Goal: Information Seeking & Learning: Check status

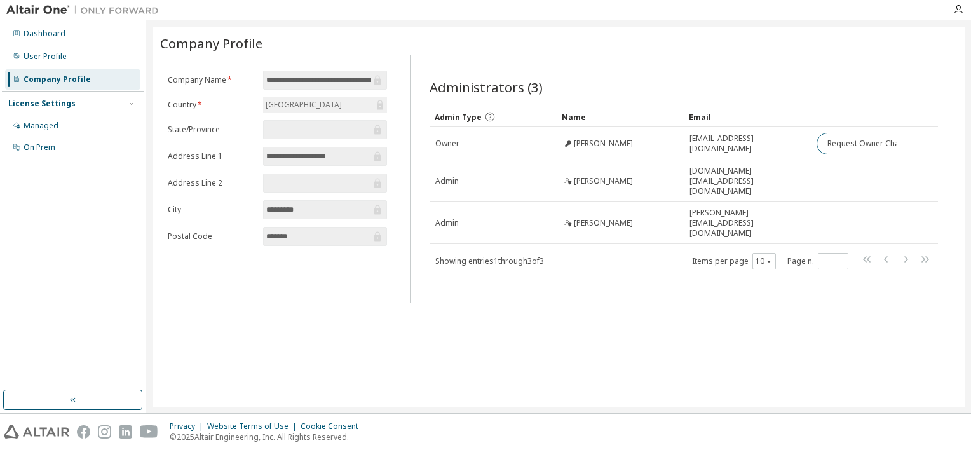
click at [203, 308] on div "**********" at bounding box center [559, 217] width 812 height 380
click at [50, 35] on div "Dashboard" at bounding box center [45, 34] width 42 height 10
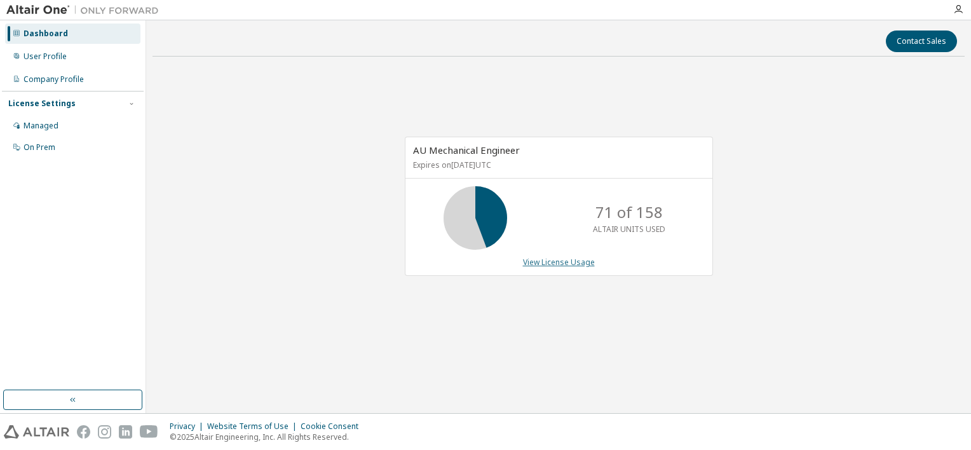
click at [559, 264] on link "View License Usage" at bounding box center [559, 262] width 72 height 11
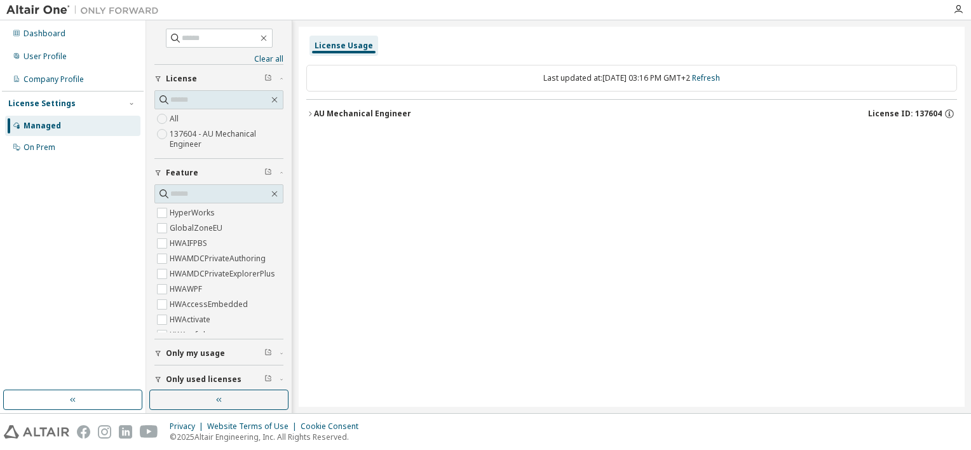
drag, startPoint x: 324, startPoint y: 114, endPoint x: 655, endPoint y: 200, distance: 341.7
click at [324, 114] on div "AU Mechanical Engineer" at bounding box center [362, 114] width 97 height 10
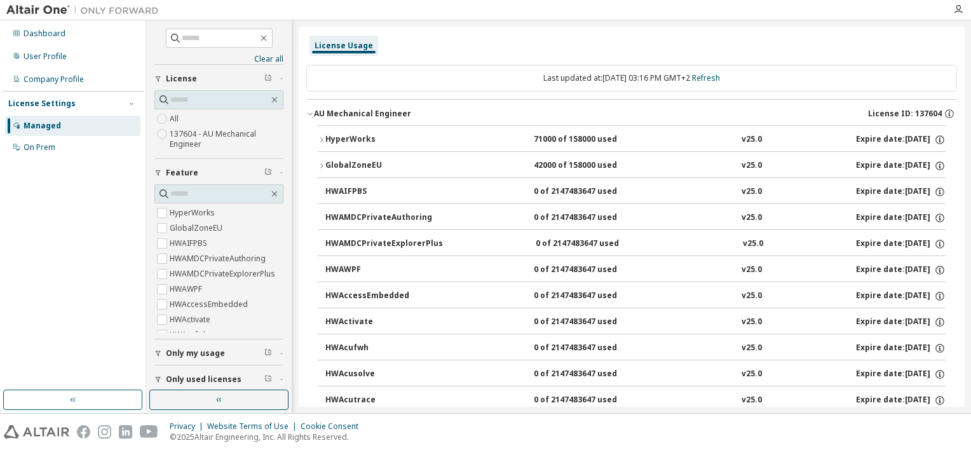
click at [322, 141] on icon "button" at bounding box center [322, 140] width 8 height 8
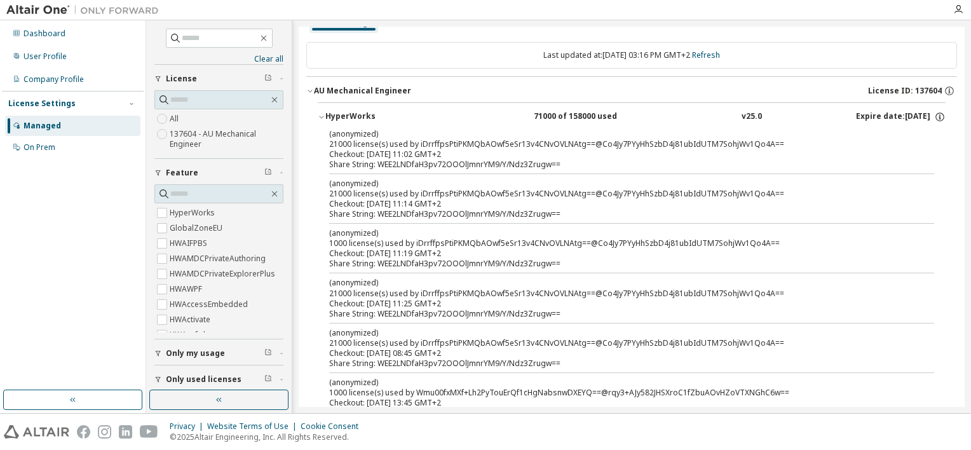
scroll to position [64, 0]
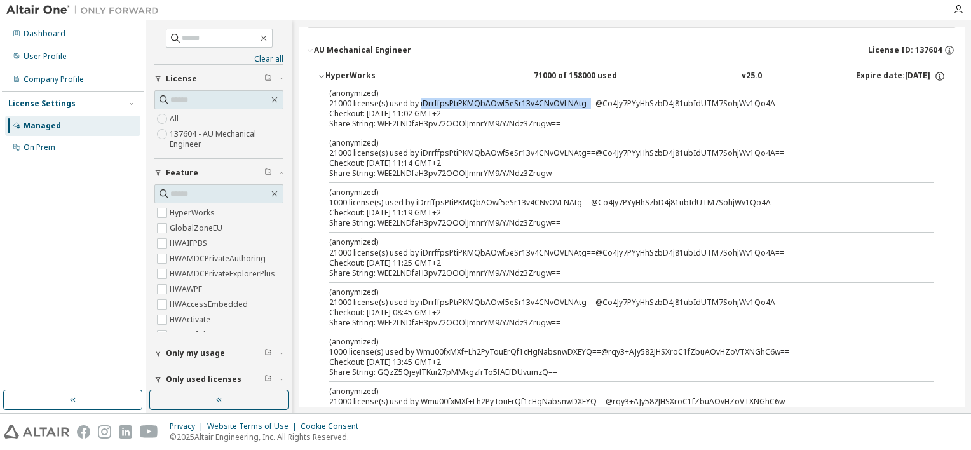
drag, startPoint x: 417, startPoint y: 104, endPoint x: 584, endPoint y: 101, distance: 167.2
click at [584, 101] on div "(anonymized) 21000 license(s) used by iDrrffpsPtiPKMQbAOwf5eSr13v4CNvOVLNAtg==@…" at bounding box center [616, 98] width 575 height 21
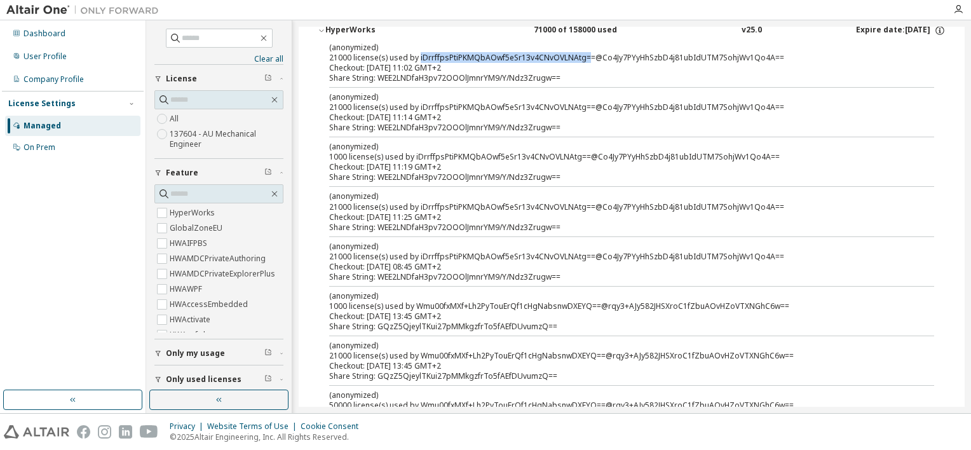
scroll to position [127, 0]
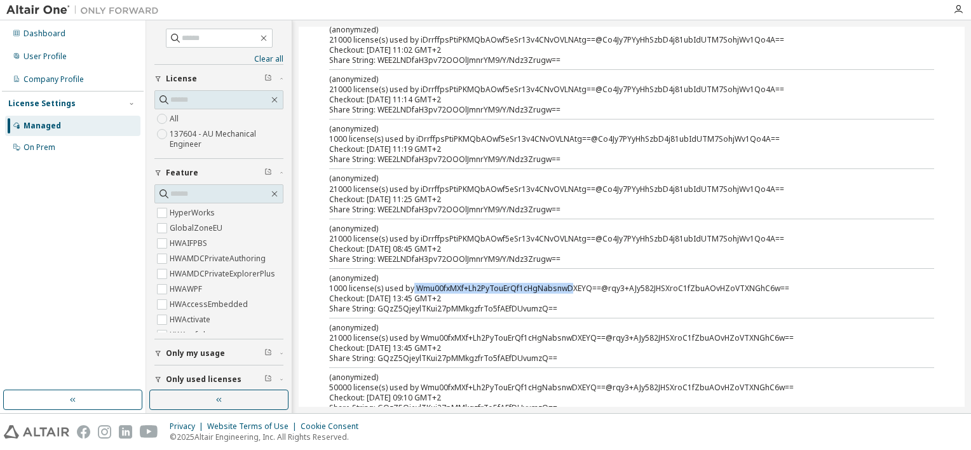
drag, startPoint x: 412, startPoint y: 285, endPoint x: 567, endPoint y: 282, distance: 155.1
click at [567, 282] on div "(anonymized) 1000 license(s) used by Wmu00fxMXf+Lh2PyTouErQf1cHgNabsnwDXEYQ==@r…" at bounding box center [616, 283] width 575 height 21
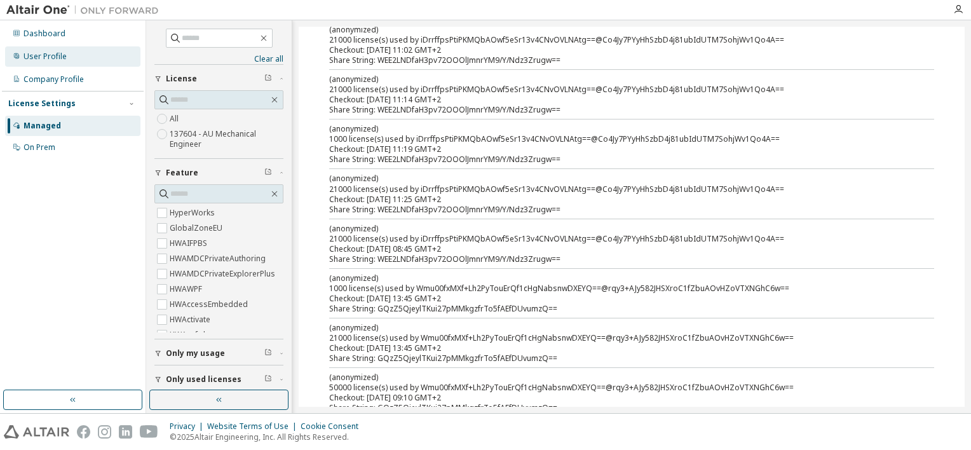
click at [53, 57] on div "User Profile" at bounding box center [45, 56] width 43 height 10
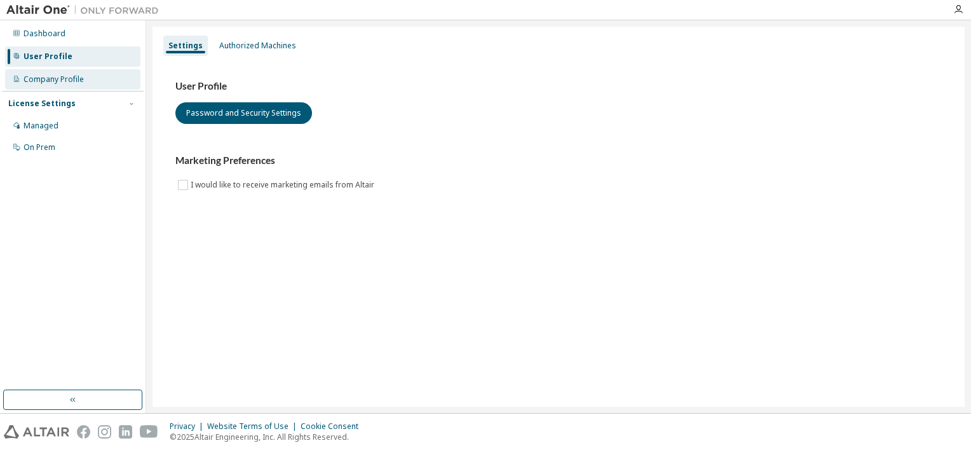
click at [49, 79] on div "Company Profile" at bounding box center [54, 79] width 60 height 10
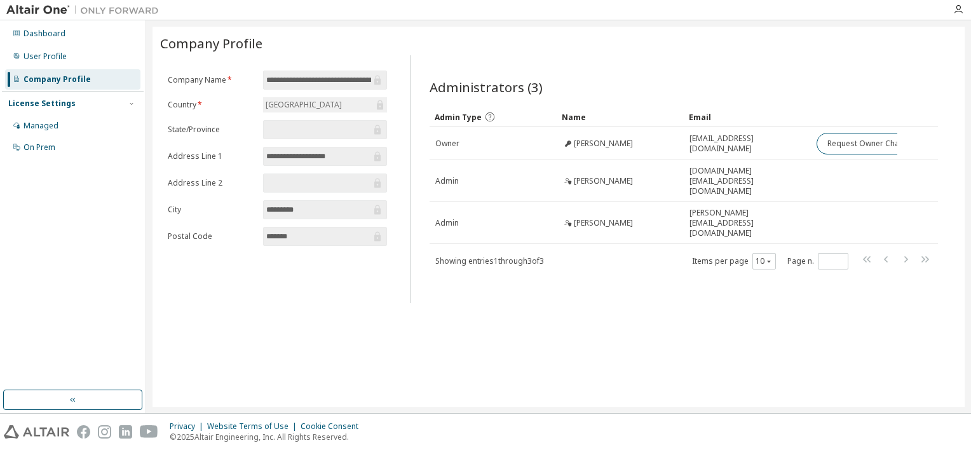
drag, startPoint x: 671, startPoint y: 345, endPoint x: 707, endPoint y: 318, distance: 45.9
click at [671, 343] on div "**********" at bounding box center [559, 217] width 812 height 380
click at [827, 332] on div "**********" at bounding box center [559, 217] width 812 height 380
click at [56, 122] on div "Managed" at bounding box center [41, 126] width 35 height 10
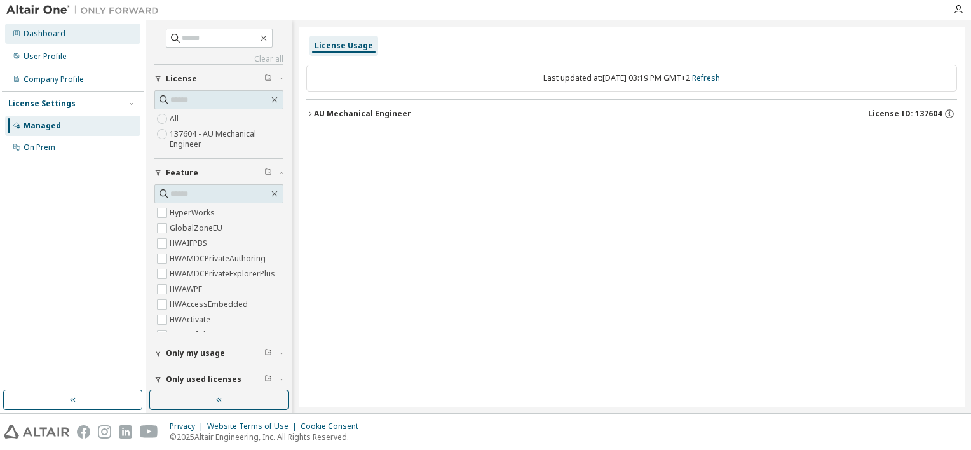
click at [53, 34] on div "Dashboard" at bounding box center [45, 34] width 42 height 10
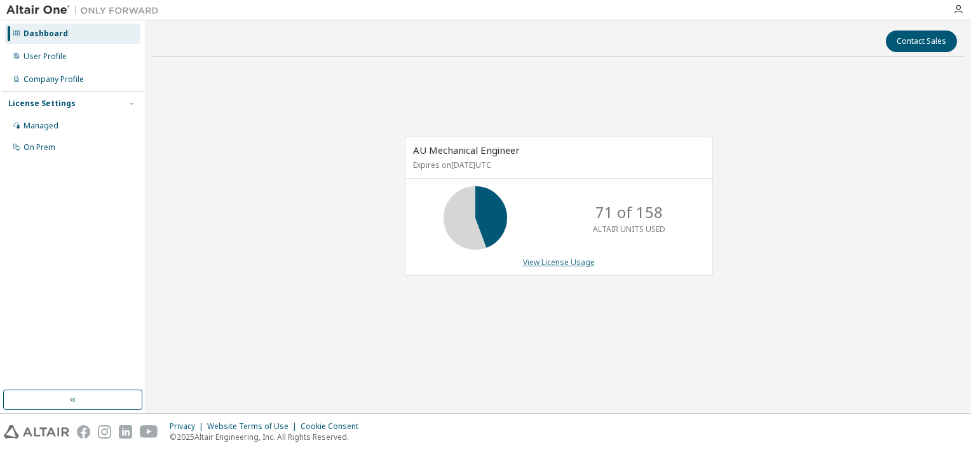
click at [559, 261] on link "View License Usage" at bounding box center [559, 262] width 72 height 11
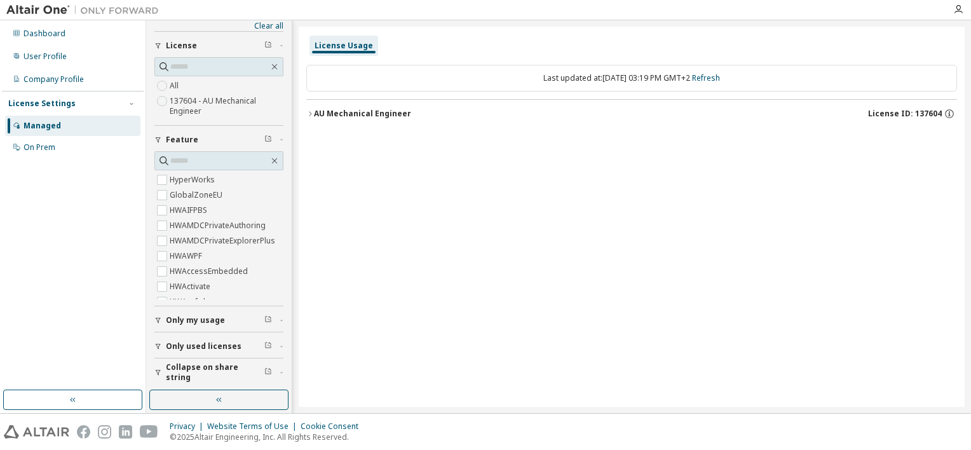
click at [344, 112] on div "AU Mechanical Engineer" at bounding box center [362, 114] width 97 height 10
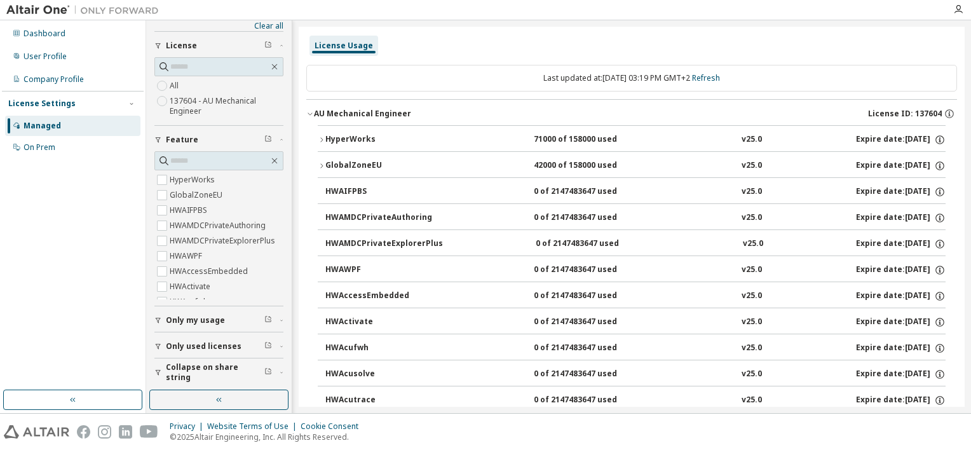
click at [345, 137] on div "HyperWorks" at bounding box center [382, 139] width 114 height 11
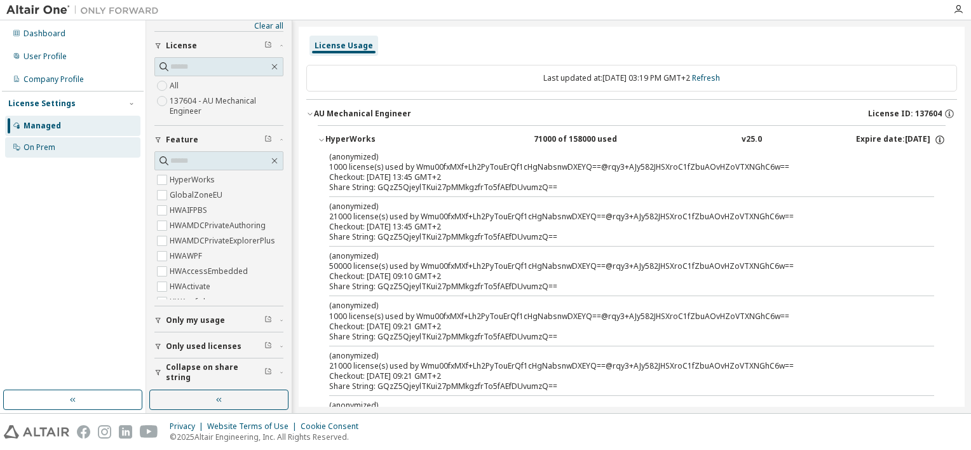
drag, startPoint x: 34, startPoint y: 146, endPoint x: 43, endPoint y: 147, distance: 8.4
click at [35, 146] on div "On Prem" at bounding box center [40, 147] width 32 height 10
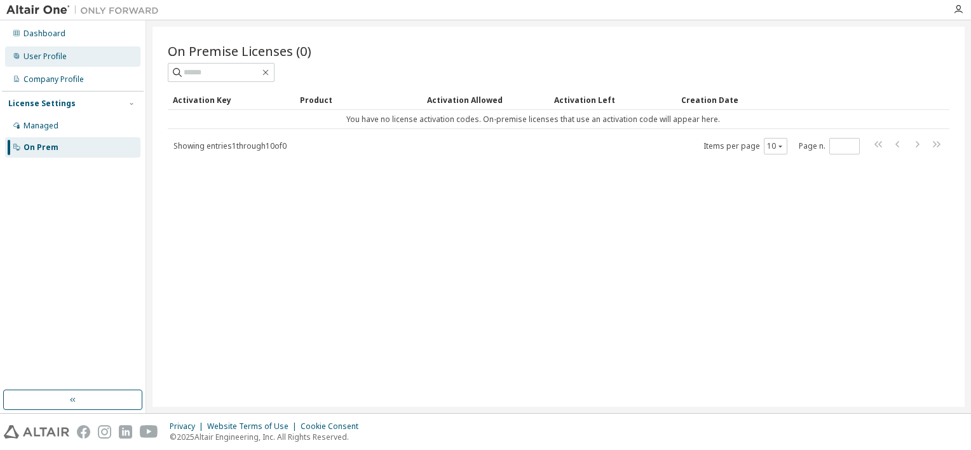
click at [46, 55] on div "User Profile" at bounding box center [45, 56] width 43 height 10
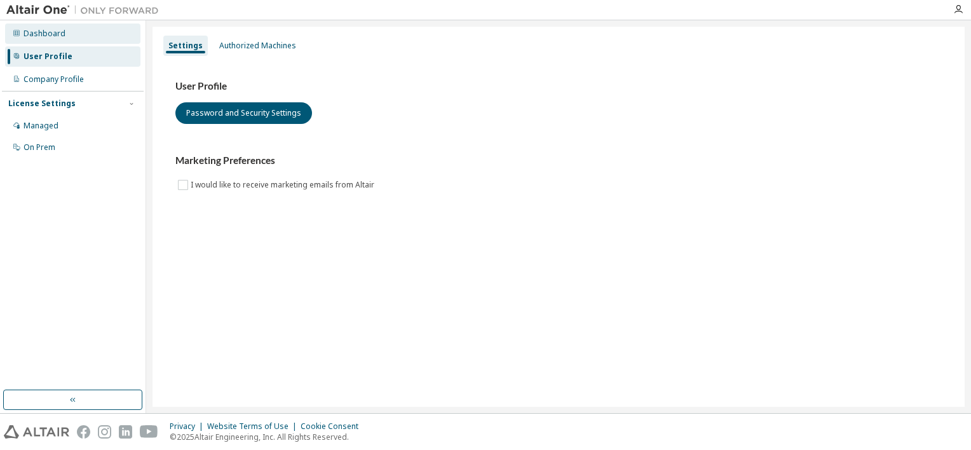
click at [54, 31] on div "Dashboard" at bounding box center [45, 34] width 42 height 10
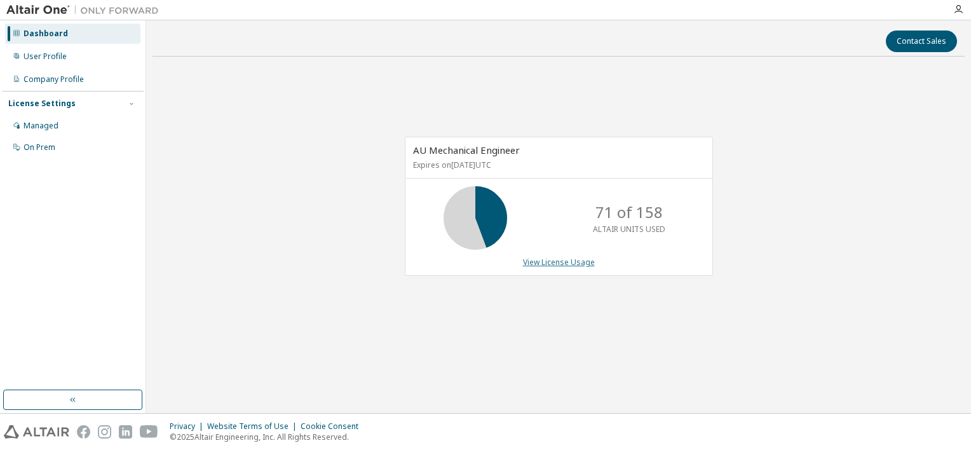
click at [571, 259] on link "View License Usage" at bounding box center [559, 262] width 72 height 11
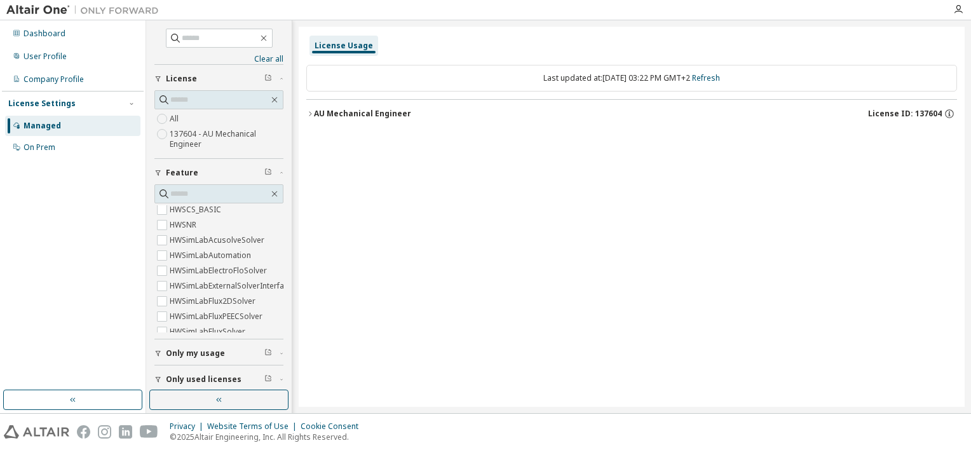
scroll to position [5081, 0]
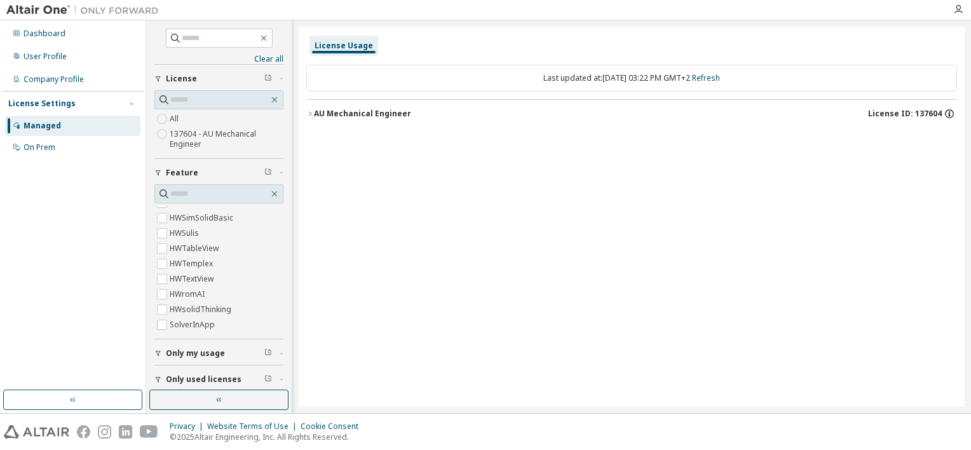
click at [333, 112] on div "AU Mechanical Engineer" at bounding box center [362, 114] width 97 height 10
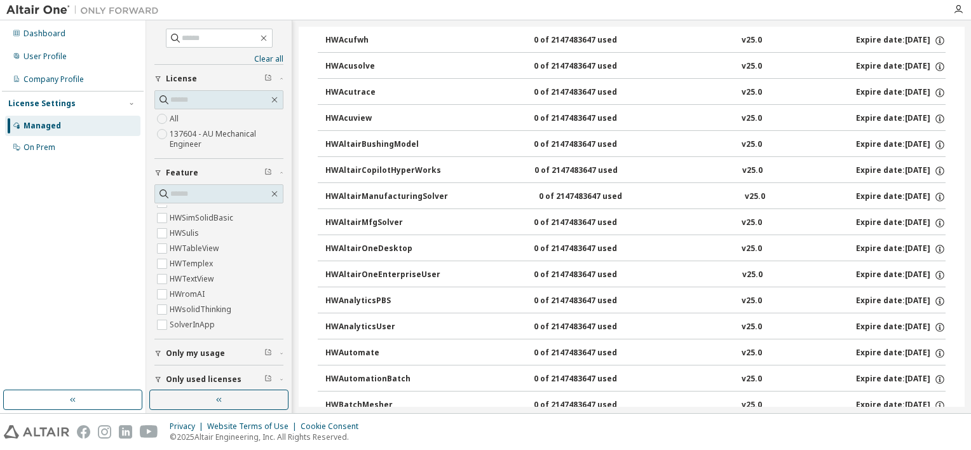
scroll to position [0, 0]
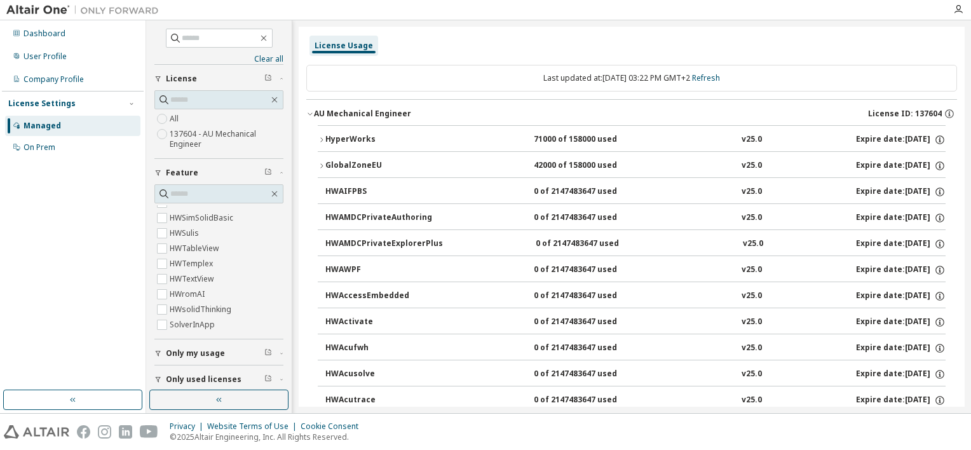
click at [322, 137] on icon "button" at bounding box center [322, 140] width 8 height 8
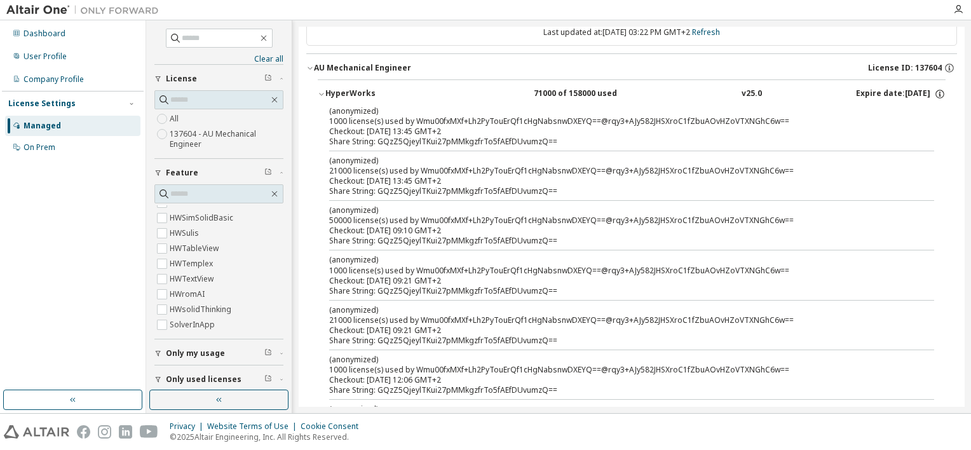
scroll to position [64, 0]
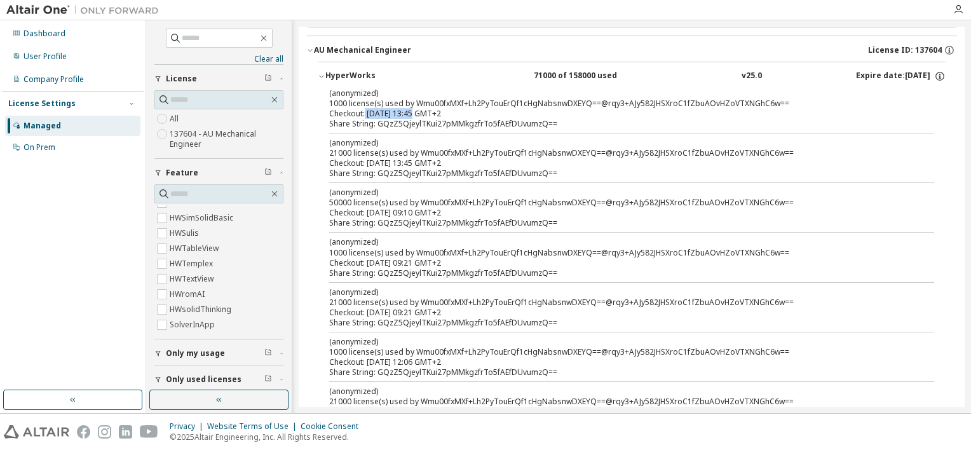
drag, startPoint x: 364, startPoint y: 117, endPoint x: 412, endPoint y: 114, distance: 48.4
click at [412, 114] on div "Checkout: [DATE] 13:45 GMT+2" at bounding box center [616, 114] width 575 height 10
drag, startPoint x: 413, startPoint y: 102, endPoint x: 550, endPoint y: 104, distance: 137.3
click at [550, 104] on div "(anonymized) 1000 license(s) used by Wmu00fxMXf+Lh2PyTouErQf1cHgNabsnwDXEYQ==@r…" at bounding box center [616, 98] width 575 height 21
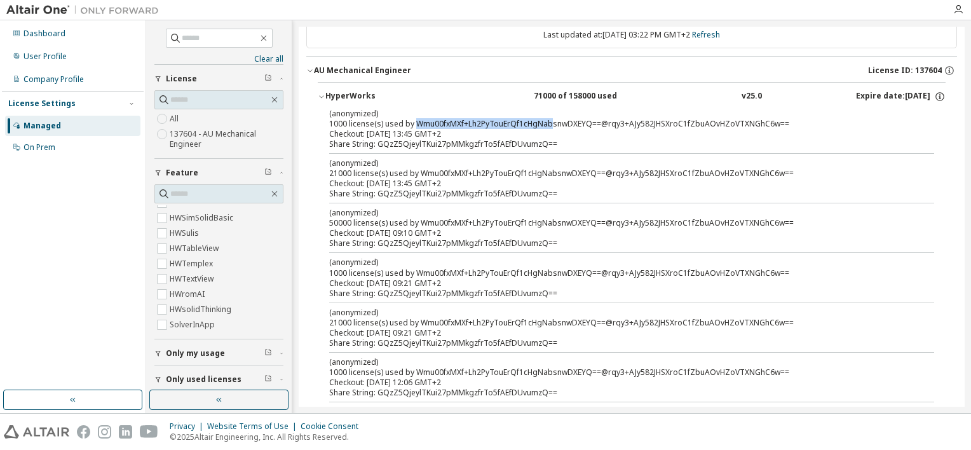
scroll to position [0, 0]
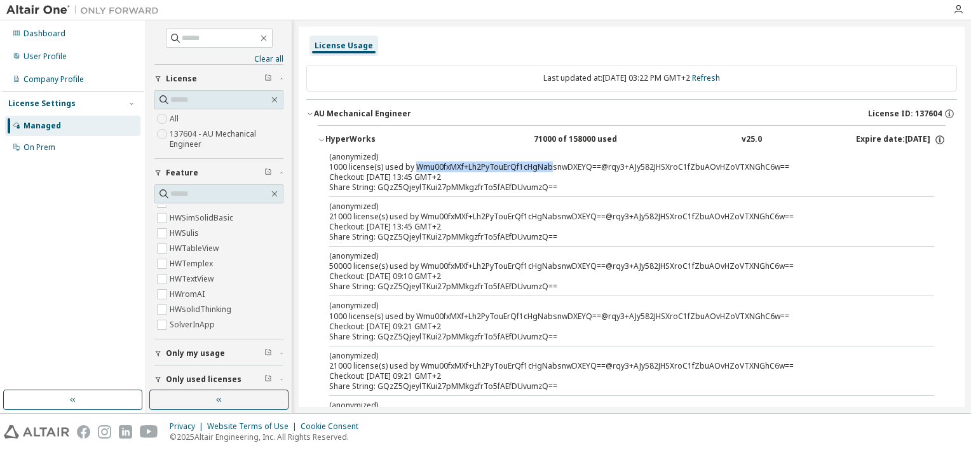
drag, startPoint x: 730, startPoint y: 136, endPoint x: 763, endPoint y: 141, distance: 33.4
click at [763, 141] on div "HyperWorks 71000 of 158000 used v25.0 Expire date: [DATE]" at bounding box center [635, 139] width 620 height 11
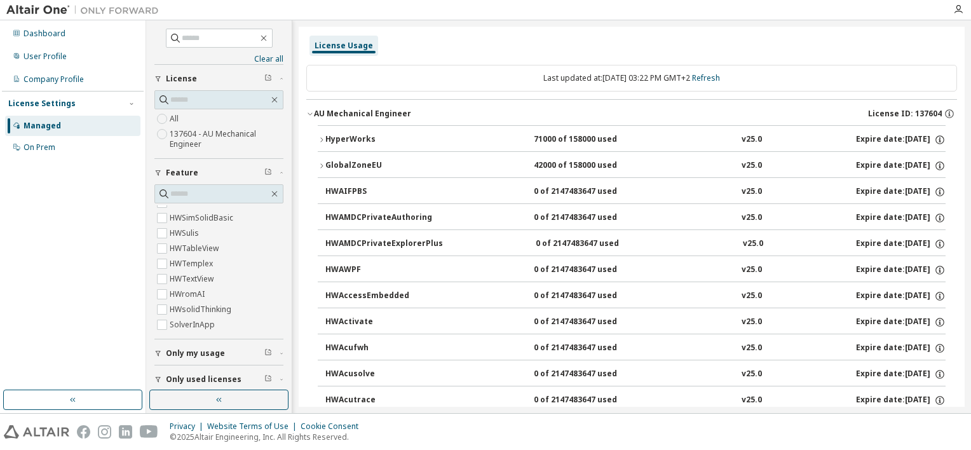
click at [322, 136] on icon "button" at bounding box center [322, 140] width 8 height 8
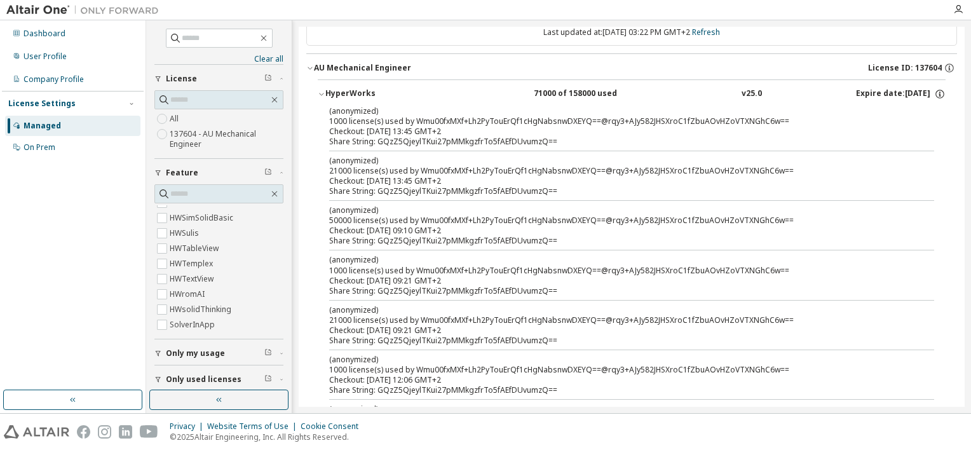
scroll to position [64, 0]
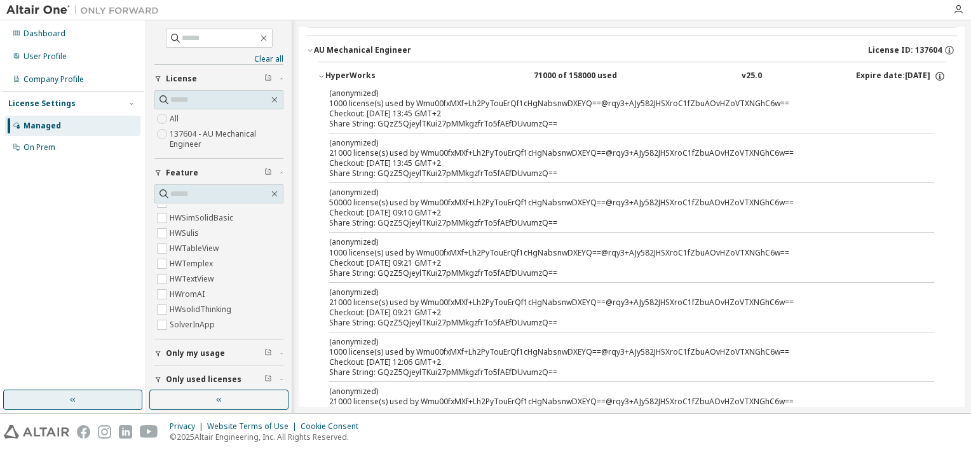
click at [80, 379] on button "button" at bounding box center [72, 400] width 139 height 20
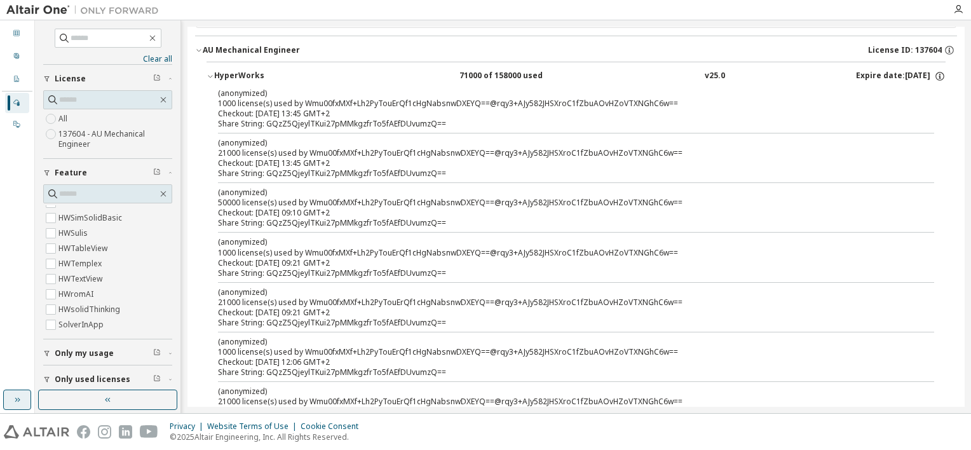
click at [14, 379] on icon "button" at bounding box center [17, 400] width 10 height 10
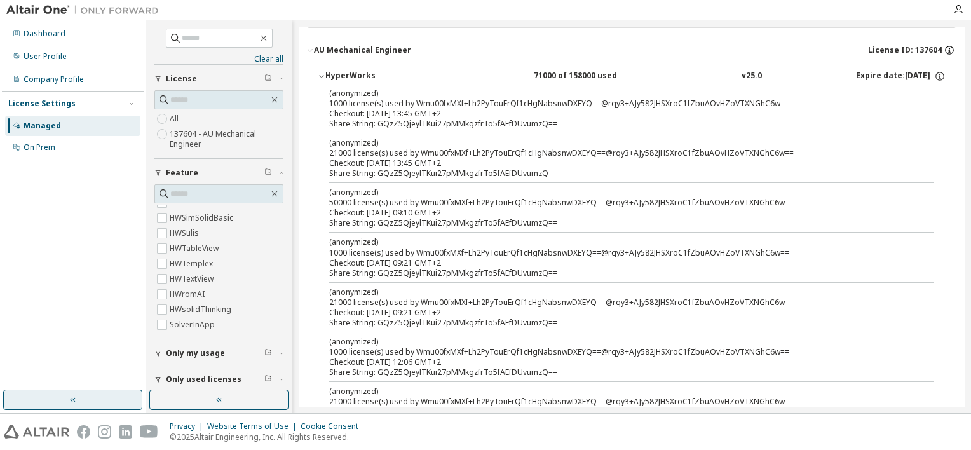
click at [944, 48] on icon "button" at bounding box center [949, 49] width 11 height 11
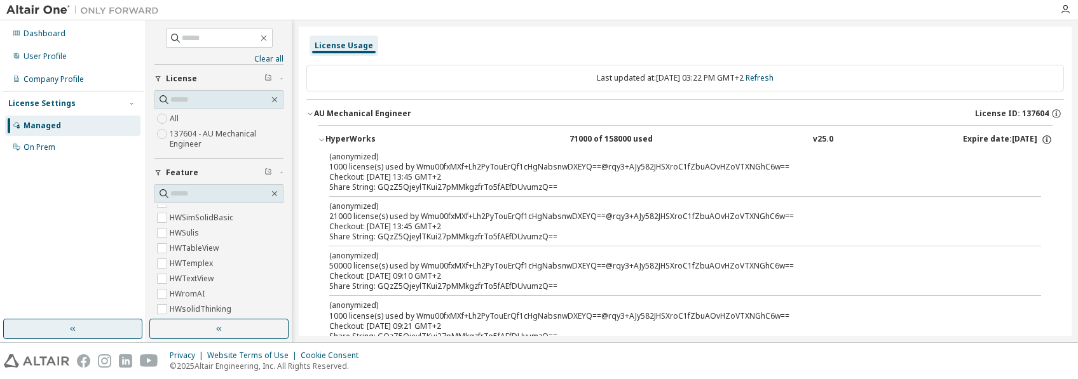
scroll to position [5082, 0]
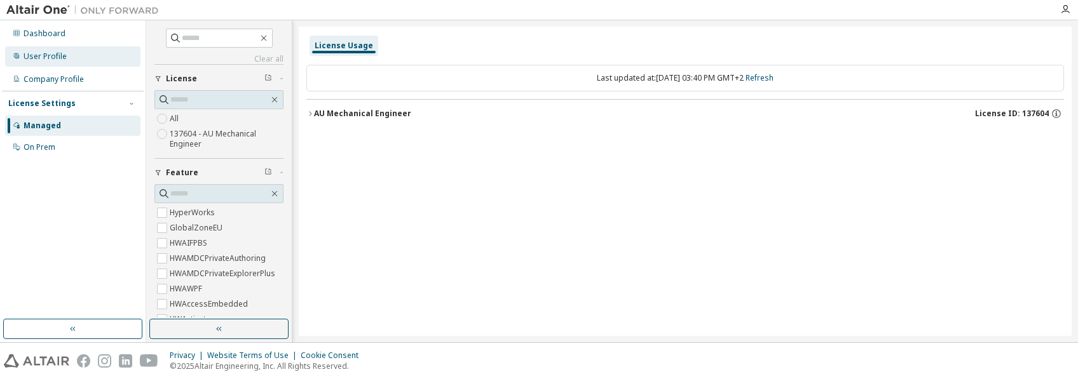
click at [38, 55] on div "User Profile" at bounding box center [45, 56] width 43 height 10
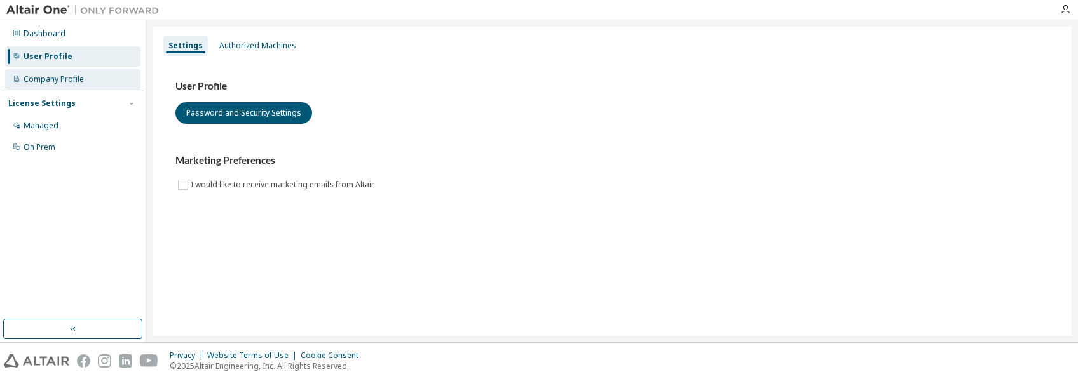
click at [53, 72] on div "Company Profile" at bounding box center [72, 79] width 135 height 20
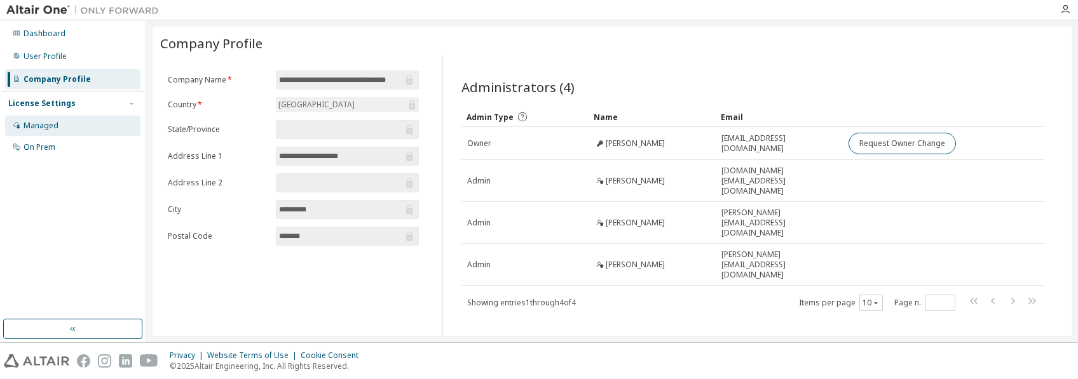
click at [41, 121] on div "Managed" at bounding box center [41, 126] width 35 height 10
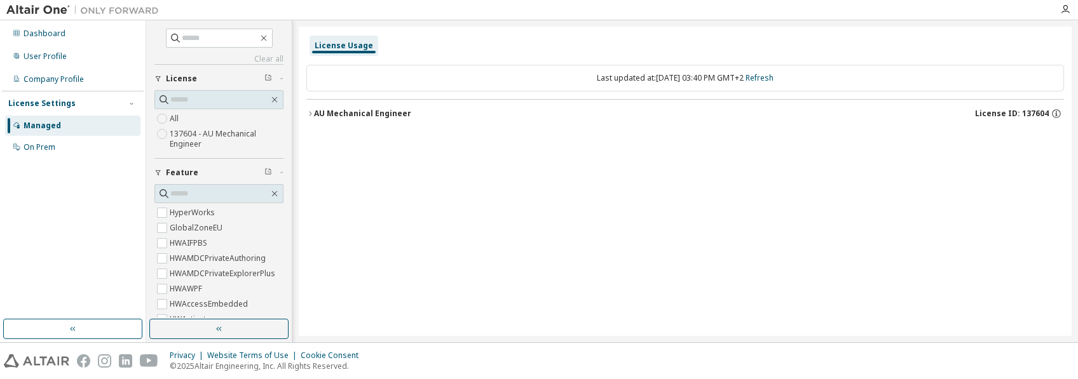
click at [312, 114] on icon "button" at bounding box center [310, 114] width 8 height 8
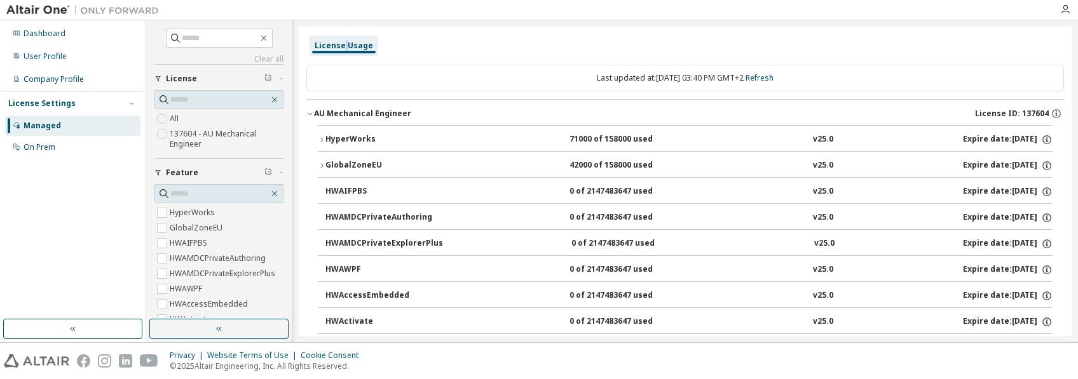
click at [344, 41] on div "License Usage" at bounding box center [344, 46] width 58 height 10
